Goal: Navigation & Orientation: Go to known website

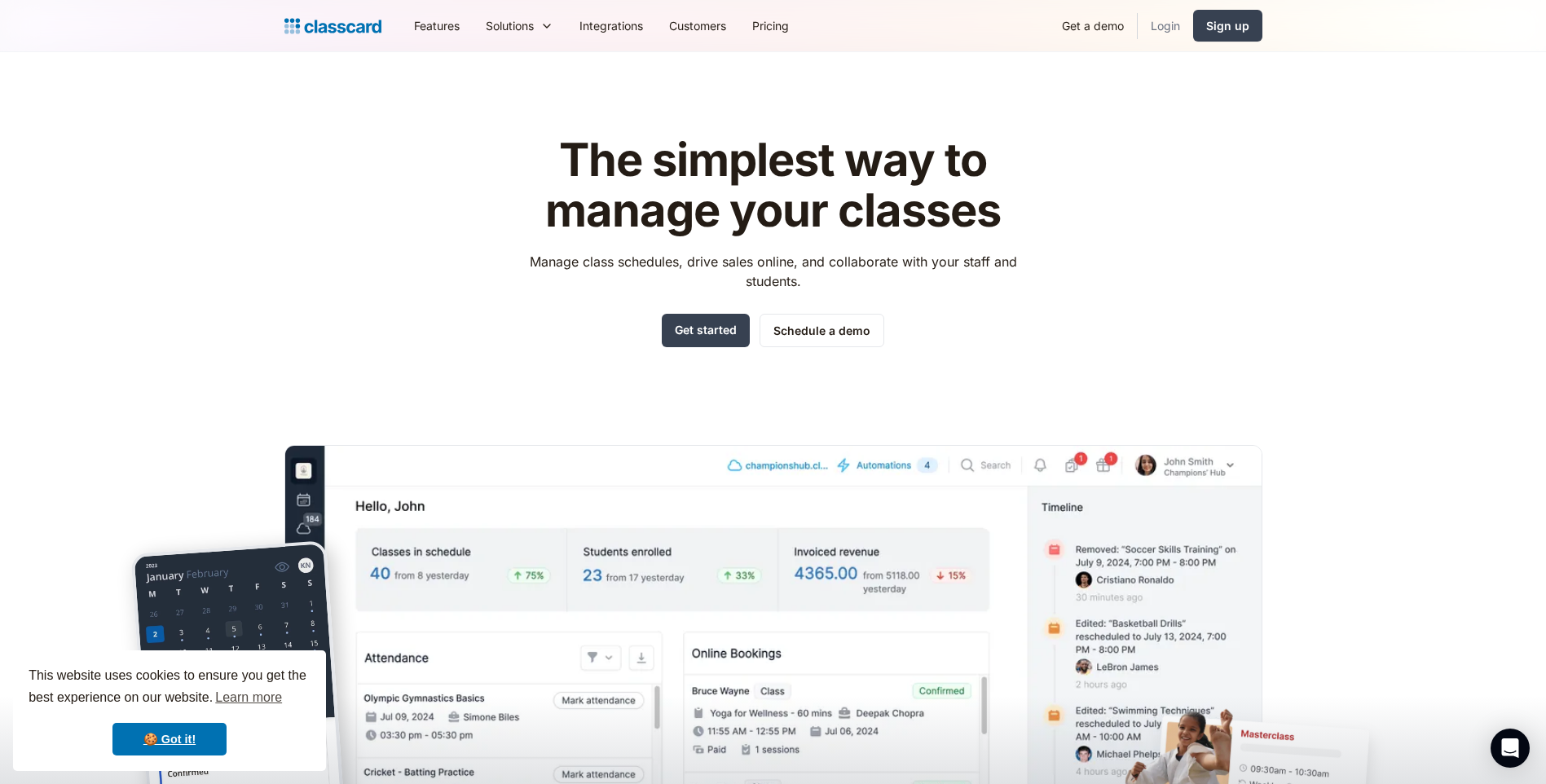
click at [1160, 25] on link "Login" at bounding box center [1166, 25] width 56 height 37
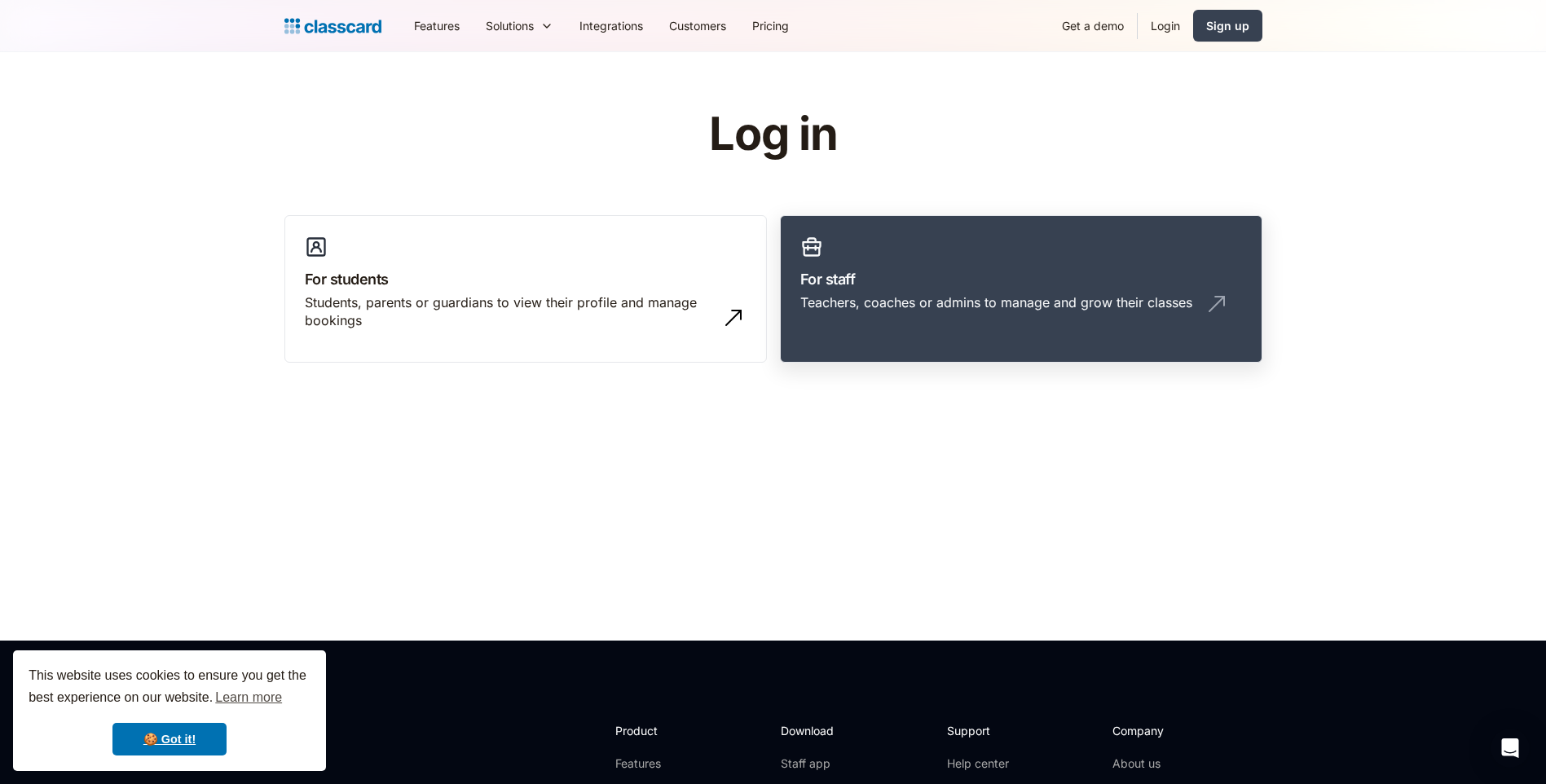
click at [903, 273] on h3 "For staff" at bounding box center [1021, 279] width 442 height 22
